Goal: Complete application form

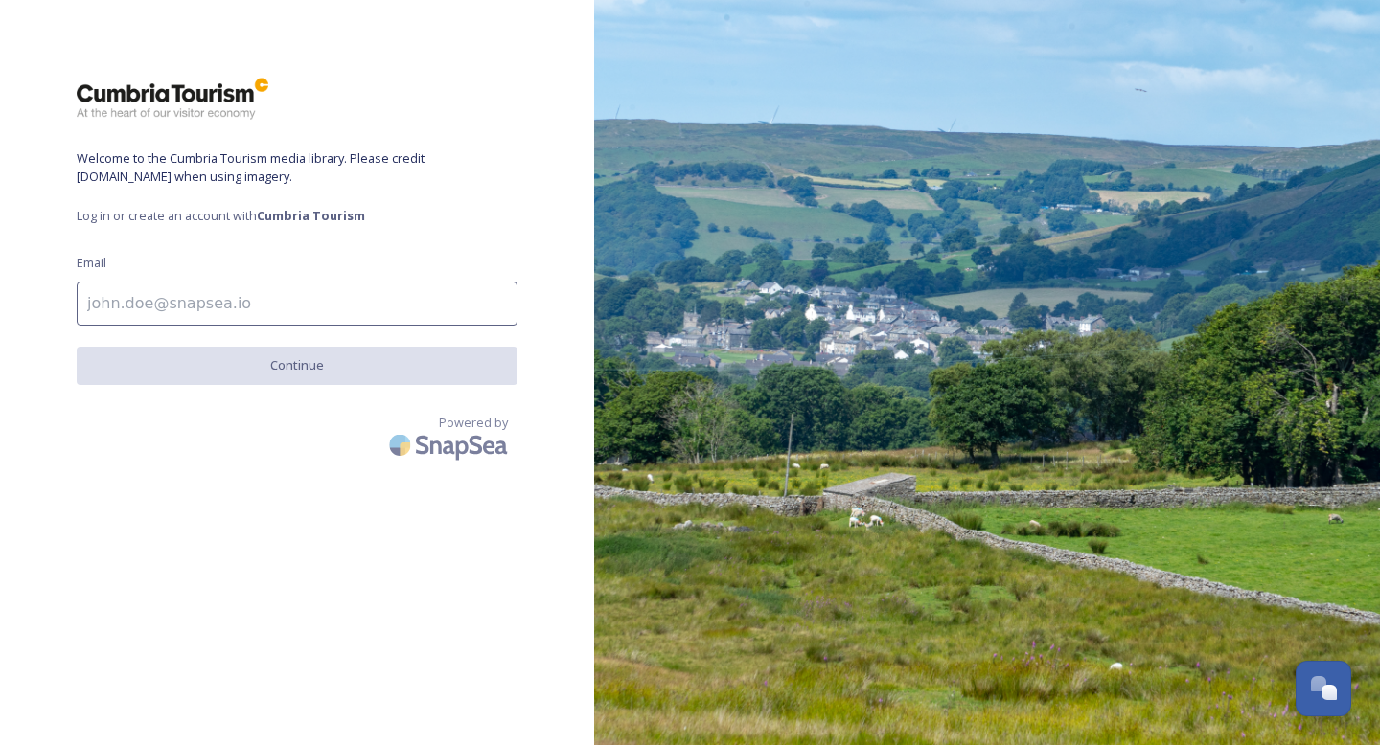
click at [351, 315] on input at bounding box center [297, 304] width 441 height 44
type input "[EMAIL_ADDRESS][DOMAIN_NAME]"
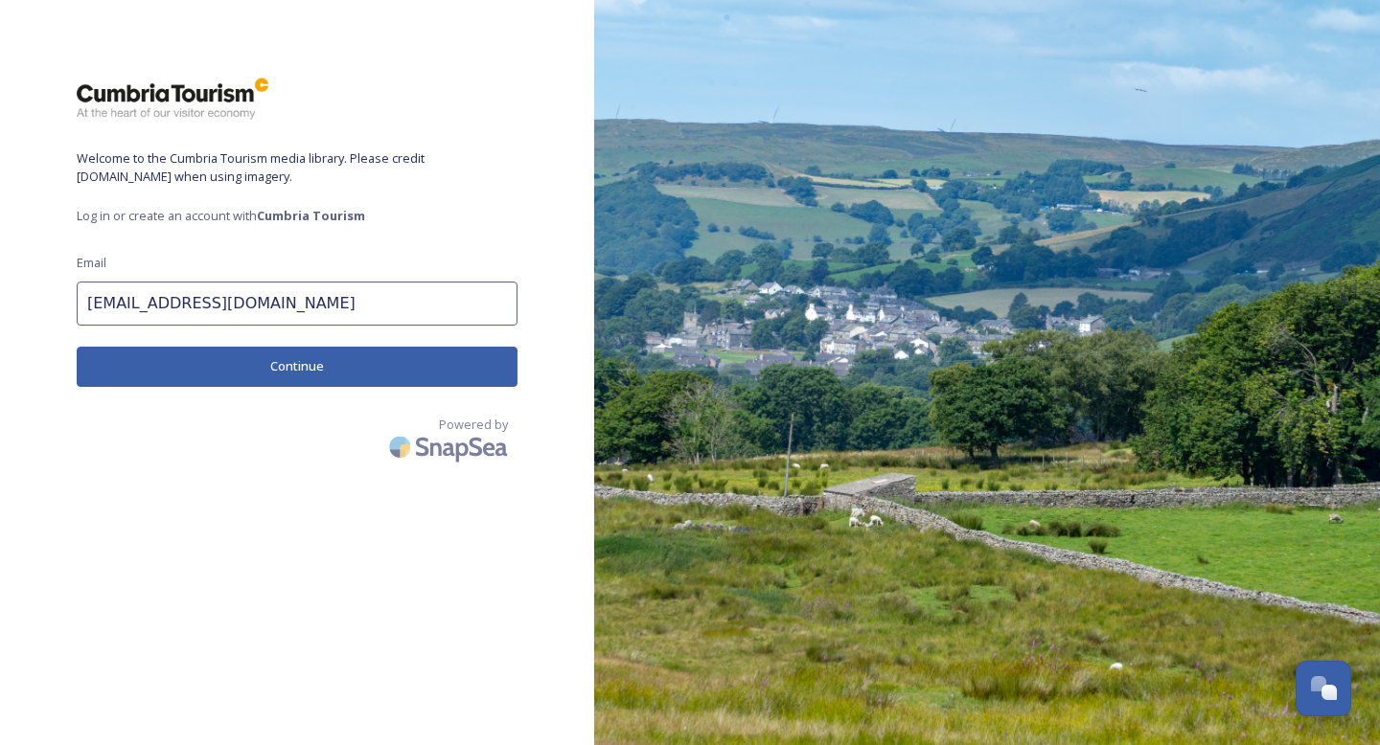
click at [346, 371] on button "Continue" at bounding box center [297, 366] width 441 height 39
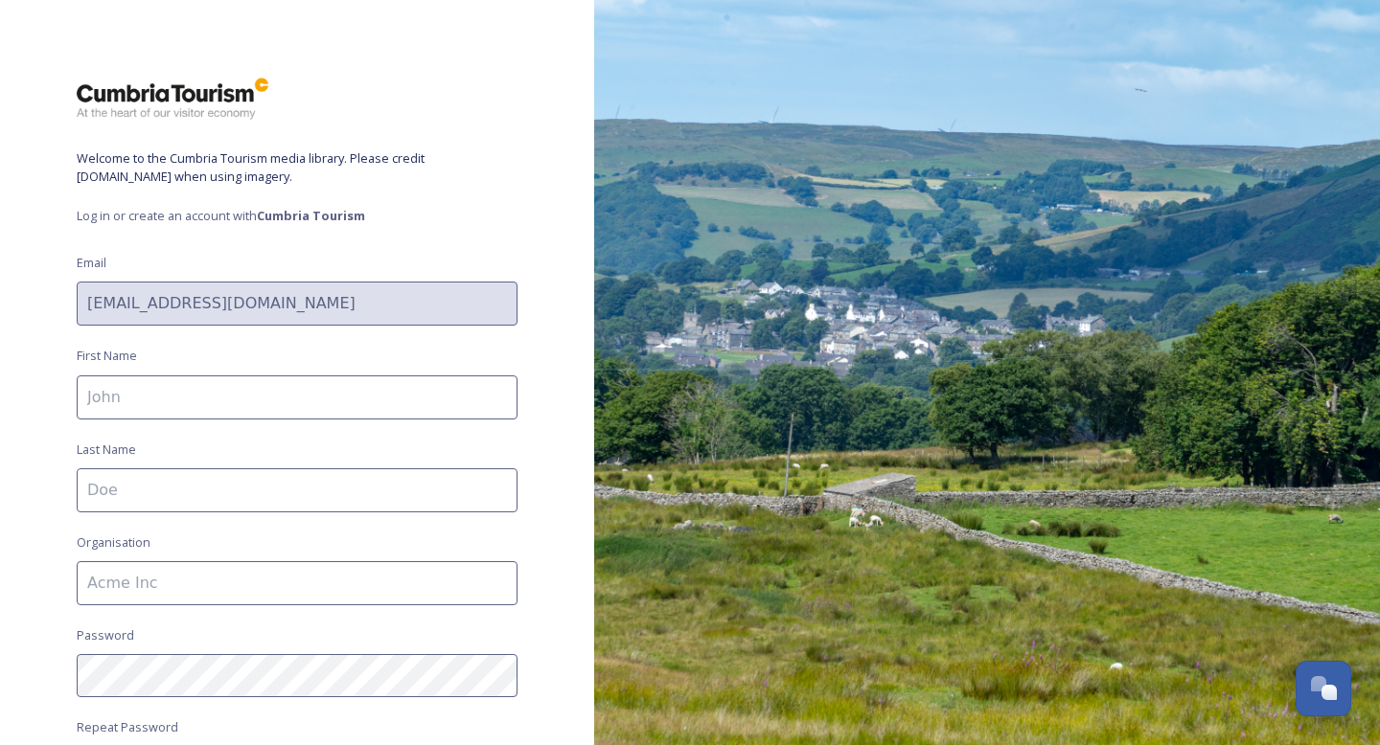
click at [194, 402] on input at bounding box center [297, 398] width 441 height 44
type input "Oksana"
type input "[PERSON_NAME]"
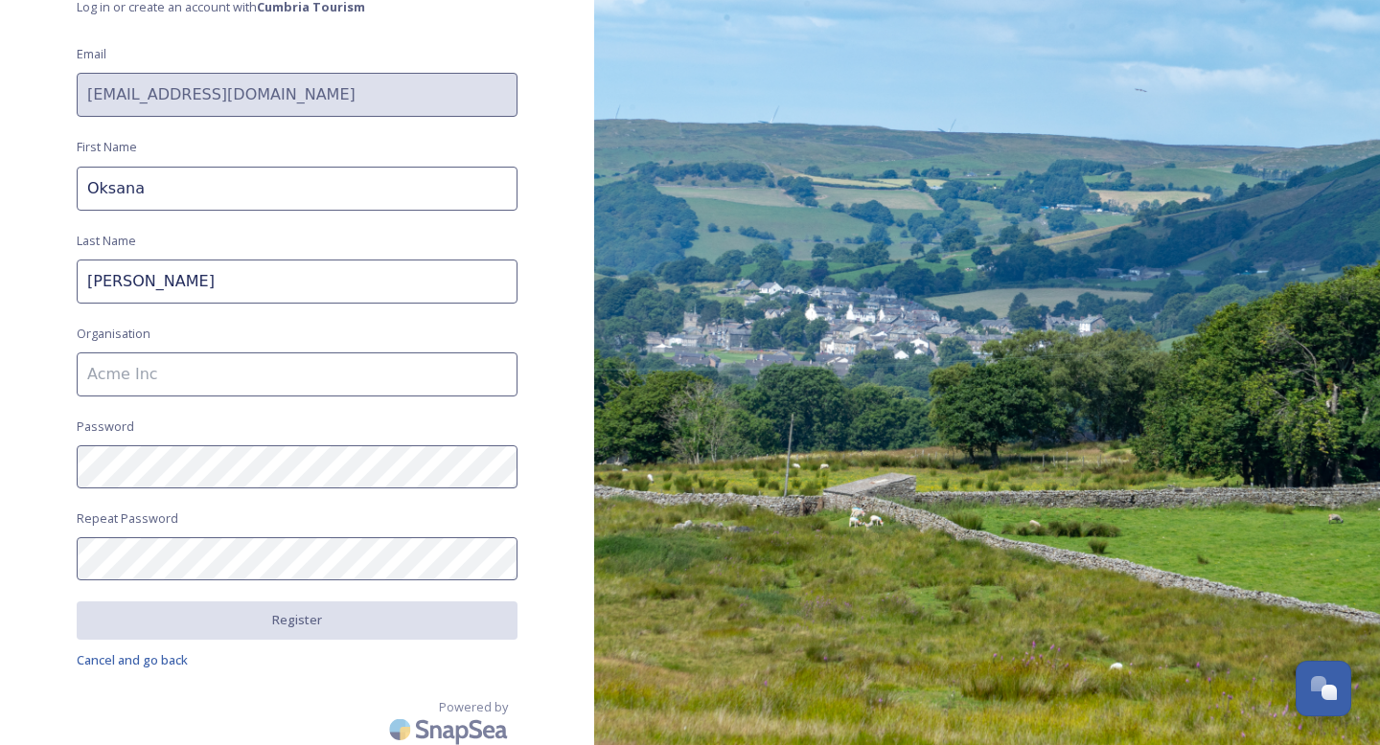
scroll to position [212, 0]
click at [193, 363] on input at bounding box center [297, 372] width 441 height 44
click at [119, 649] on span "Cancel and go back" at bounding box center [132, 657] width 111 height 17
